Goal: Task Accomplishment & Management: Complete application form

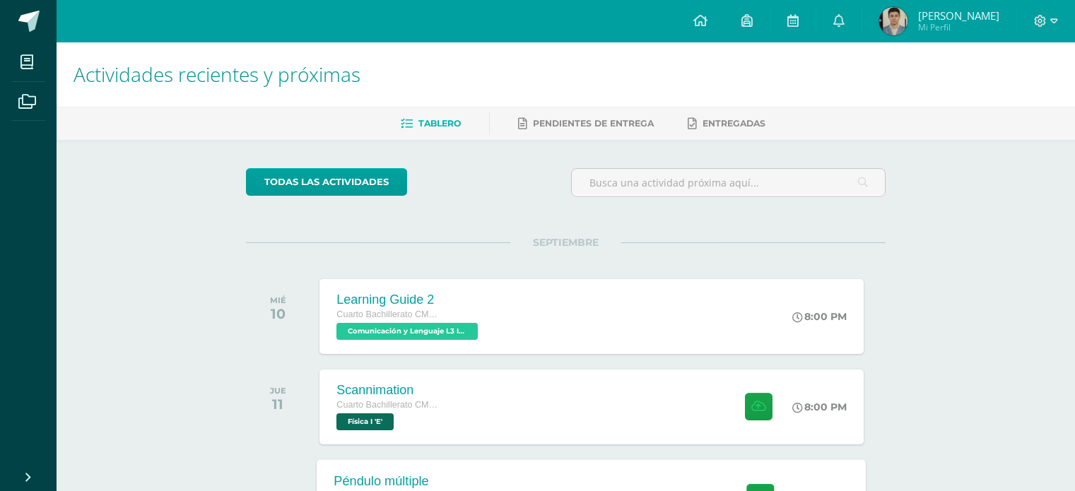
scroll to position [212, 0]
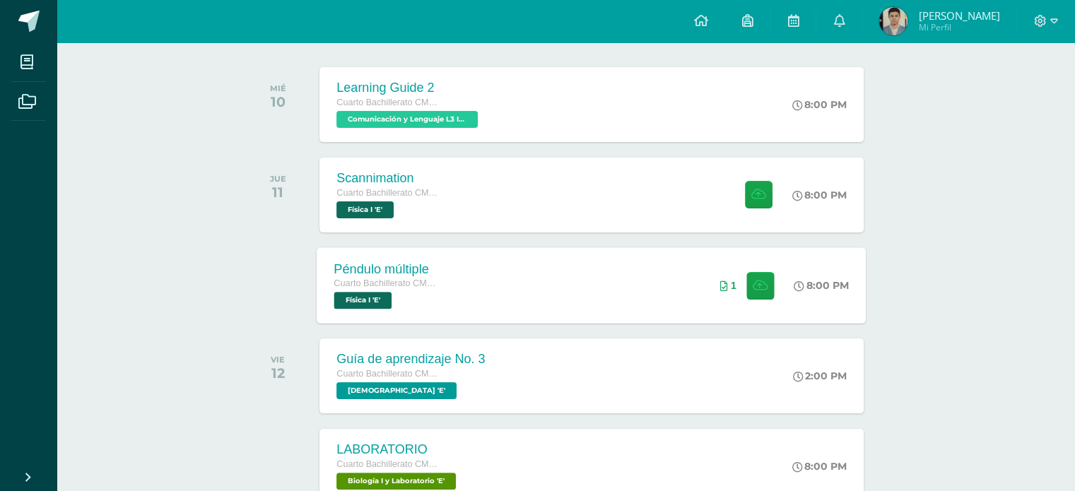
click at [455, 250] on div "Péndulo múltiple Cuarto Bachillerato CMP Bachillerato en CCLL con Orientación e…" at bounding box center [387, 285] width 141 height 76
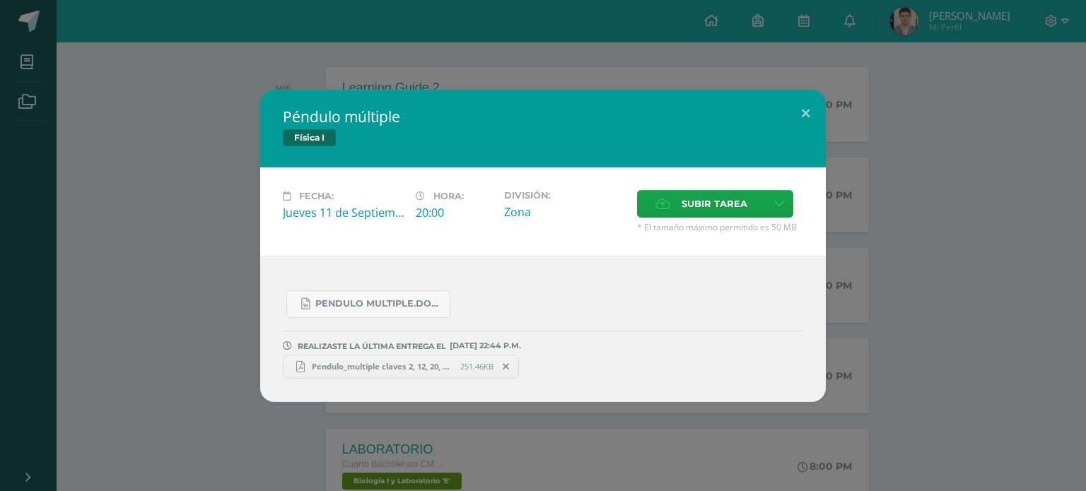
click at [506, 364] on icon at bounding box center [506, 367] width 6 height 10
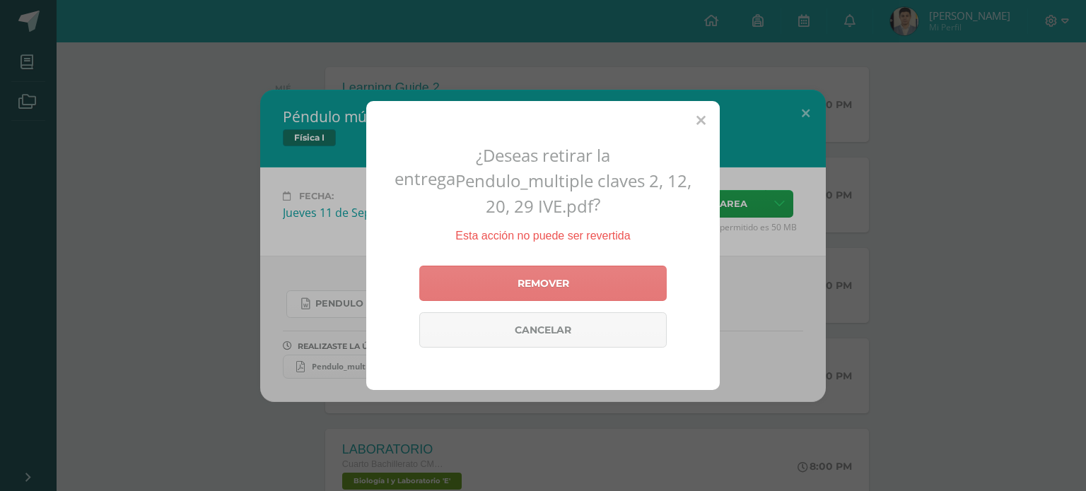
click at [522, 281] on link "Remover" at bounding box center [542, 283] width 247 height 35
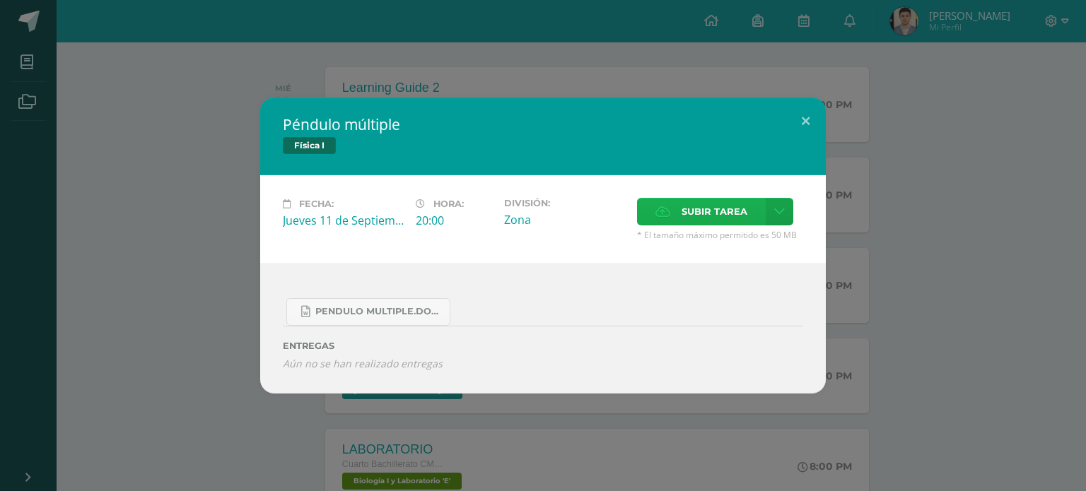
click at [684, 204] on span "Subir tarea" at bounding box center [715, 212] width 66 height 26
click at [0, 0] on input "Subir tarea" at bounding box center [0, 0] width 0 height 0
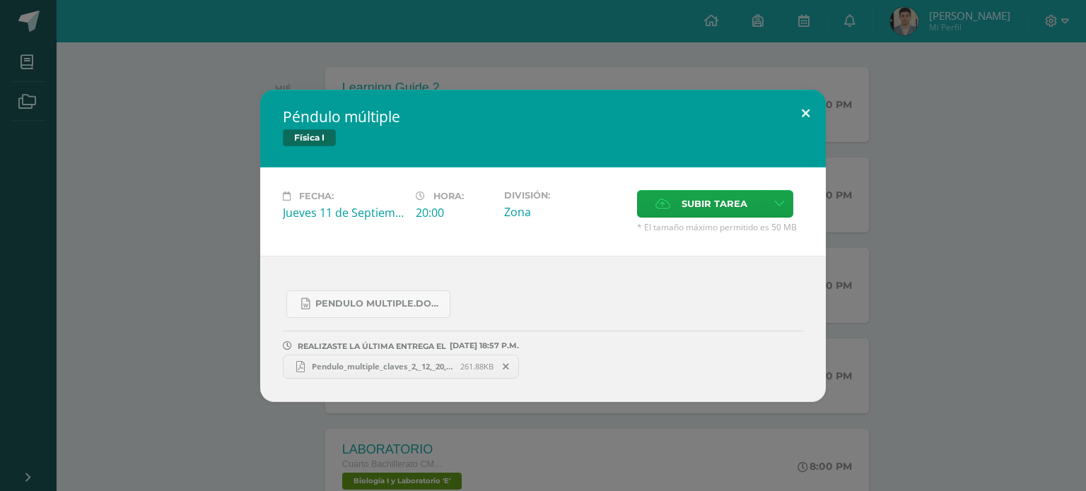
click at [801, 113] on button at bounding box center [806, 114] width 40 height 48
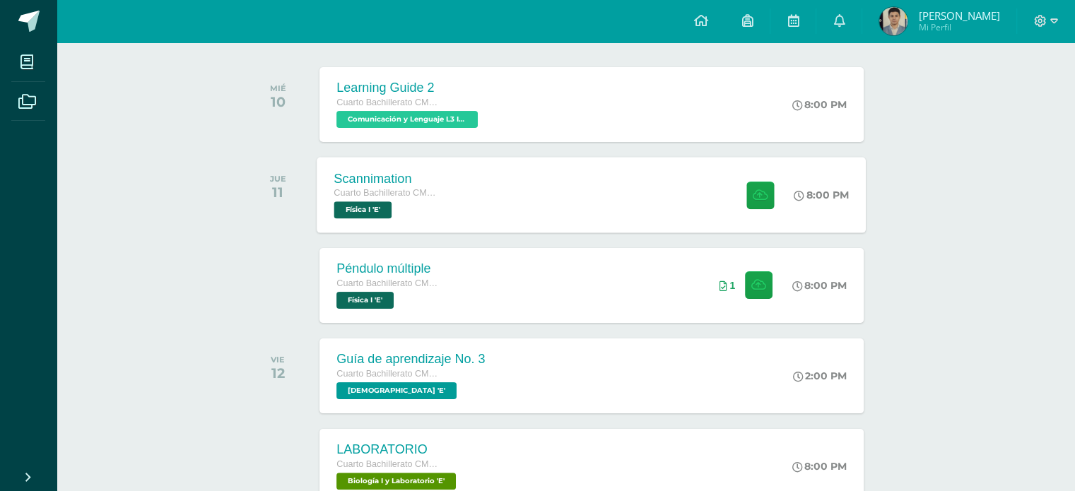
click at [696, 222] on div "Scannimation Cuarto Bachillerato CMP Bachillerato en CCLL con Orientación en Co…" at bounding box center [591, 195] width 549 height 76
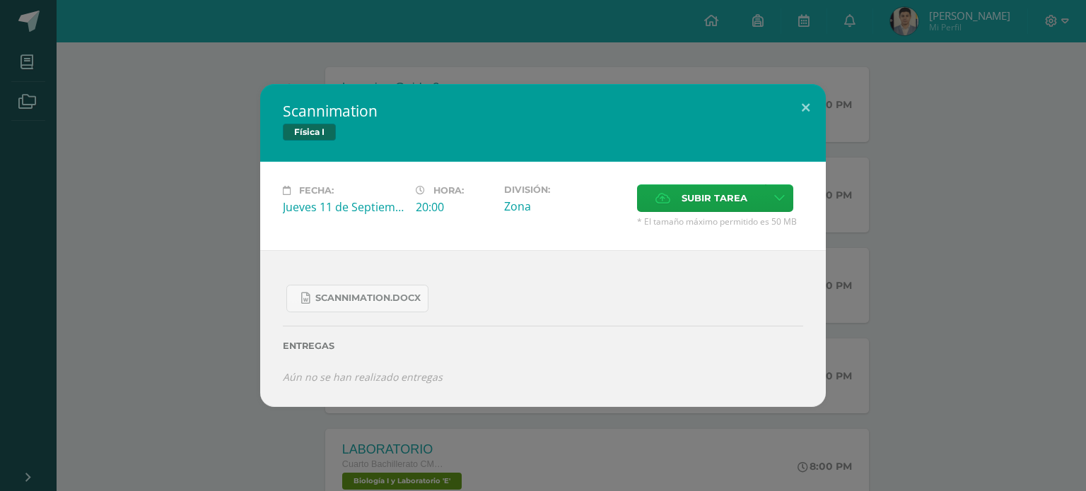
click at [736, 179] on div "Fecha: [DATE] Hora: 20:00 División: Zona Subir tarea Cancelar" at bounding box center [543, 206] width 566 height 88
click at [720, 192] on span "Subir tarea" at bounding box center [715, 198] width 66 height 26
click at [0, 0] on input "Subir tarea" at bounding box center [0, 0] width 0 height 0
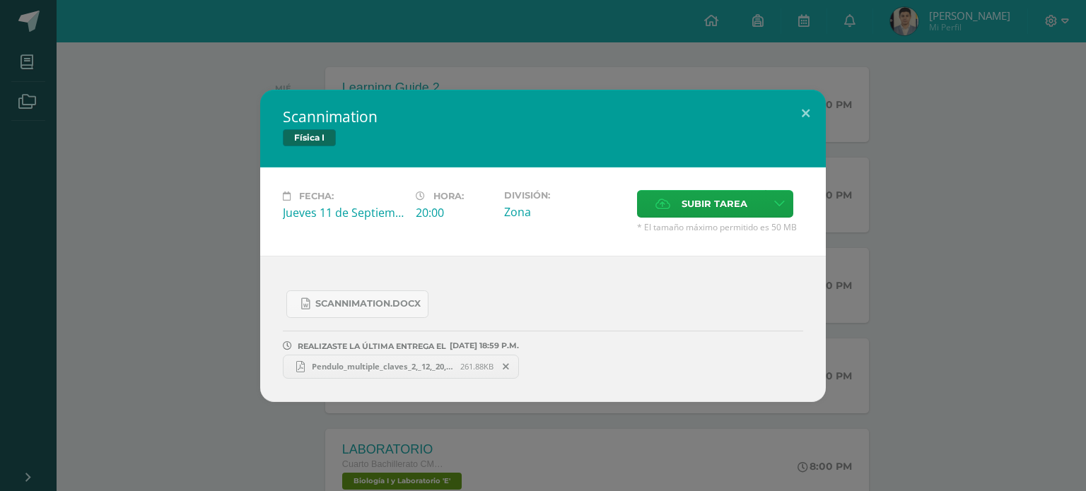
click at [506, 366] on icon at bounding box center [506, 367] width 6 height 10
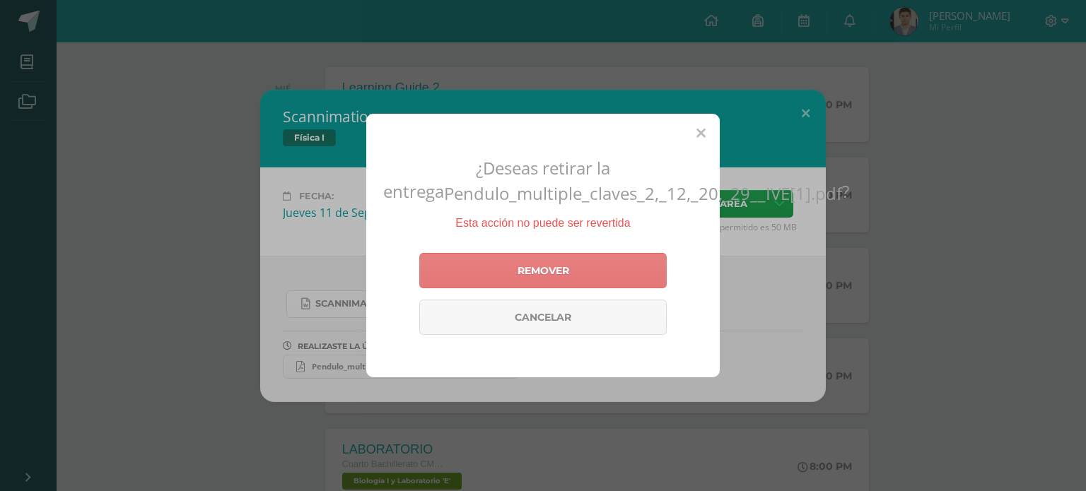
click at [641, 277] on link "Remover" at bounding box center [542, 270] width 247 height 35
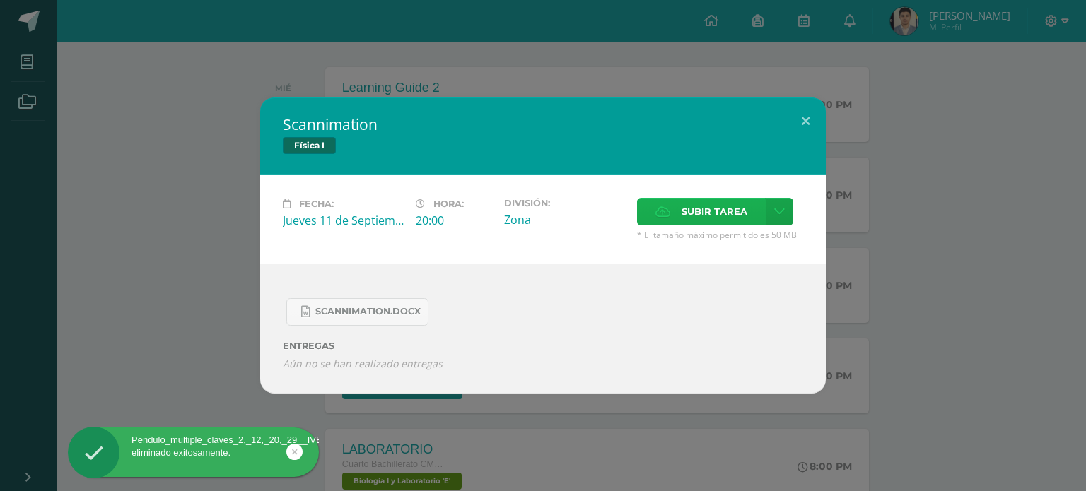
click at [705, 214] on span "Subir tarea" at bounding box center [715, 212] width 66 height 26
click at [0, 0] on input "Subir tarea" at bounding box center [0, 0] width 0 height 0
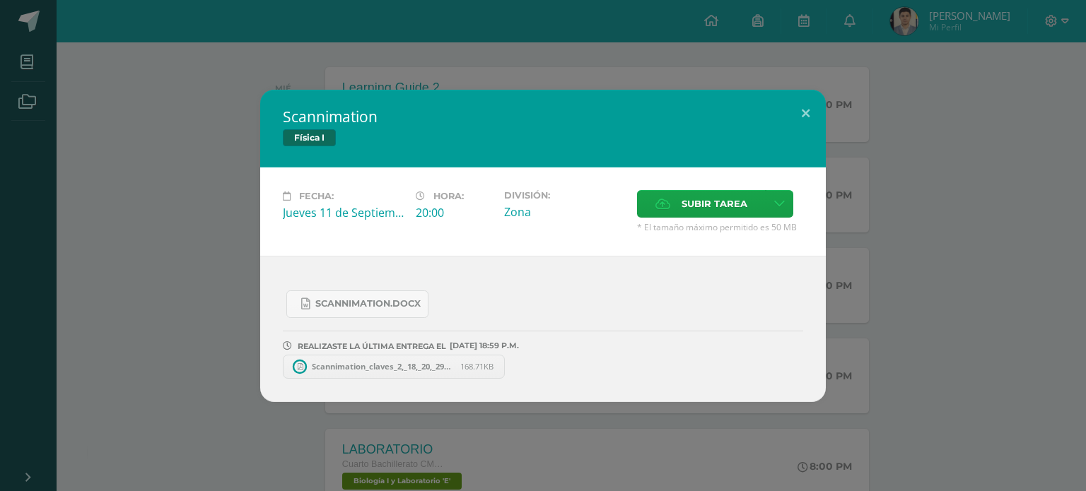
click at [942, 129] on div "Scannimation Física I Fecha: [DATE] Hora: 20:00 División: Zona Cancelar" at bounding box center [543, 246] width 1075 height 313
